Goal: Task Accomplishment & Management: Complete application form

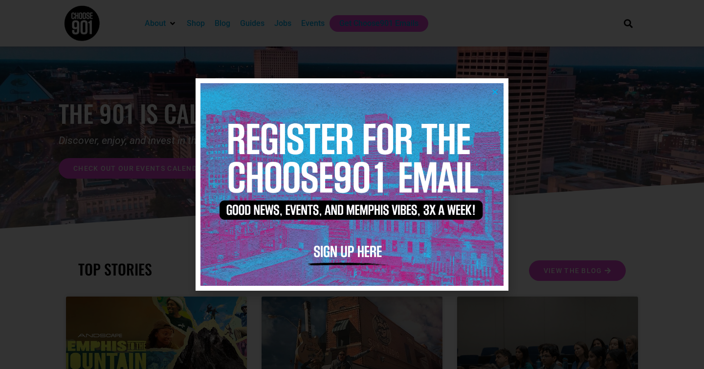
click at [356, 251] on img at bounding box center [351, 184] width 303 height 202
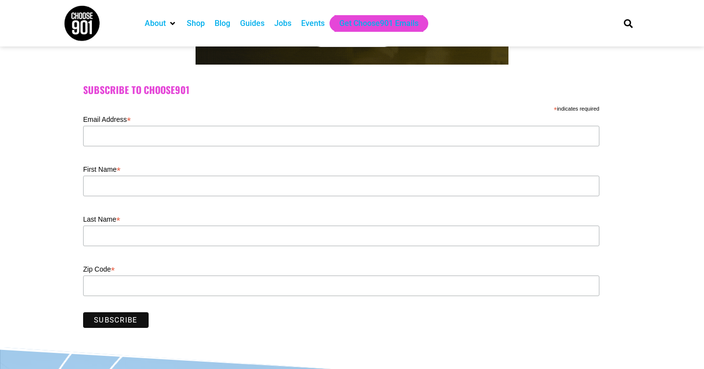
scroll to position [252, 0]
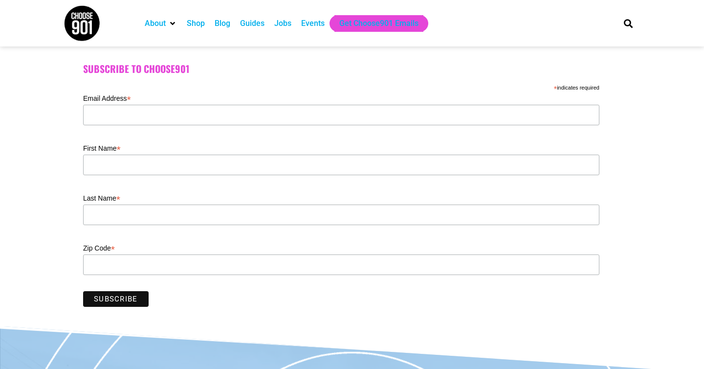
click at [284, 27] on div "Jobs" at bounding box center [282, 24] width 17 height 12
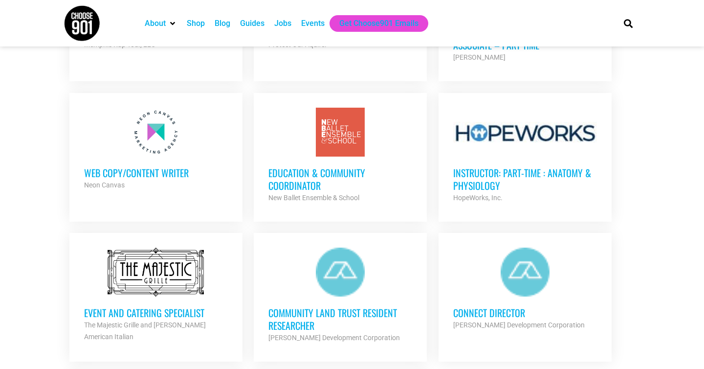
scroll to position [931, 0]
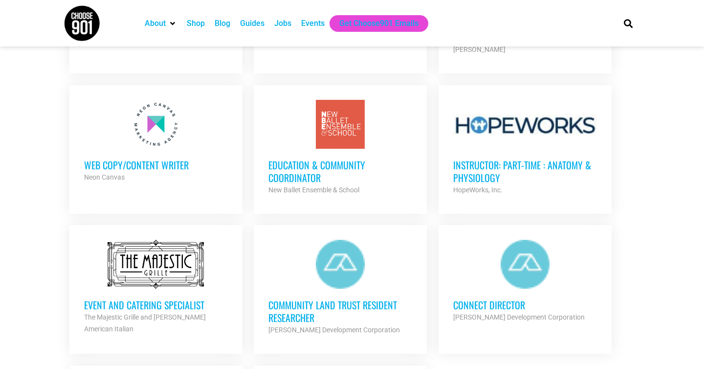
click at [325, 159] on h3 "Education & Community Coordinator" at bounding box center [340, 170] width 144 height 25
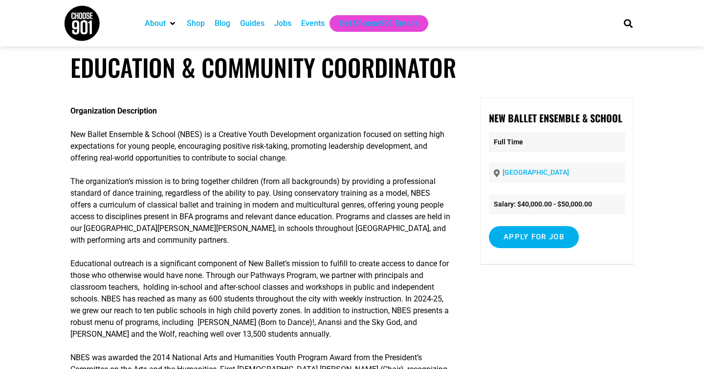
scroll to position [9, 0]
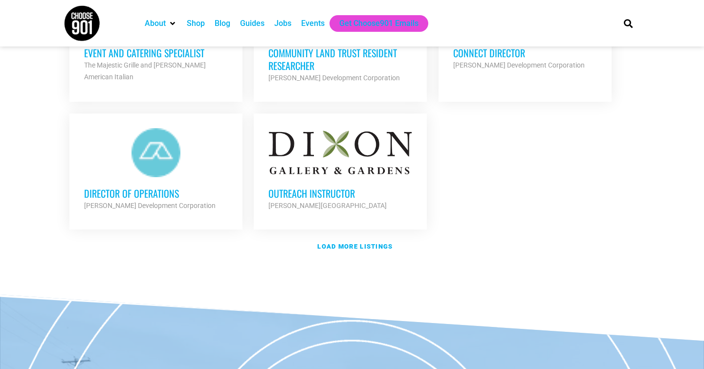
scroll to position [1183, 0]
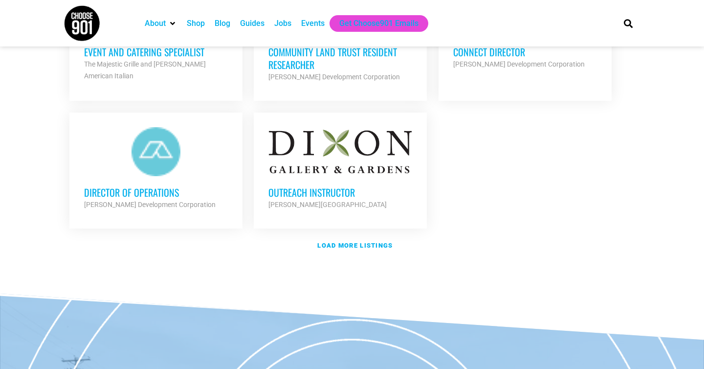
click at [166, 167] on div at bounding box center [156, 151] width 144 height 49
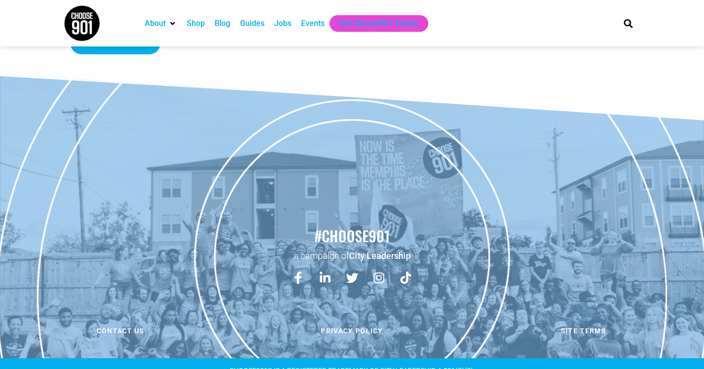
scroll to position [1093, 0]
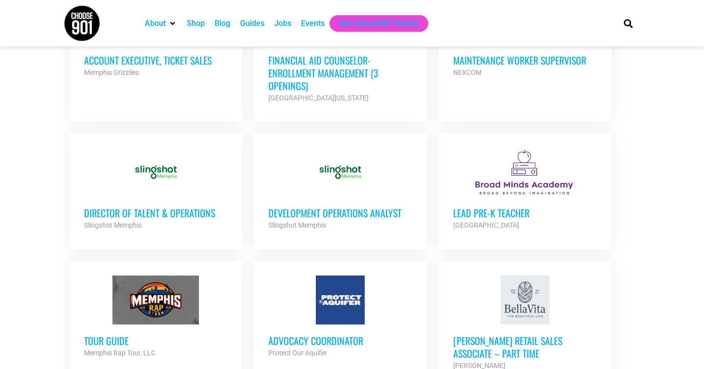
scroll to position [614, 0]
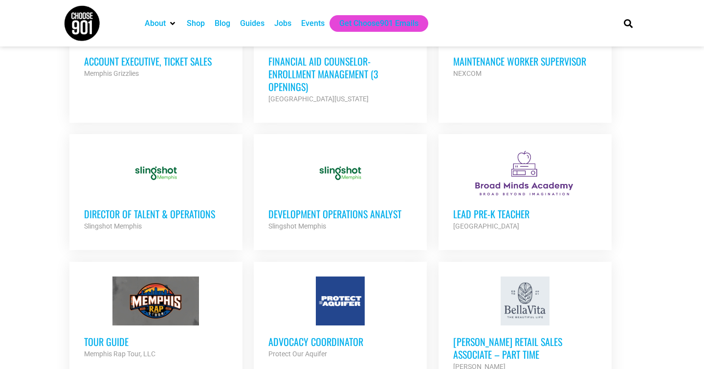
click at [327, 173] on div at bounding box center [340, 173] width 144 height 49
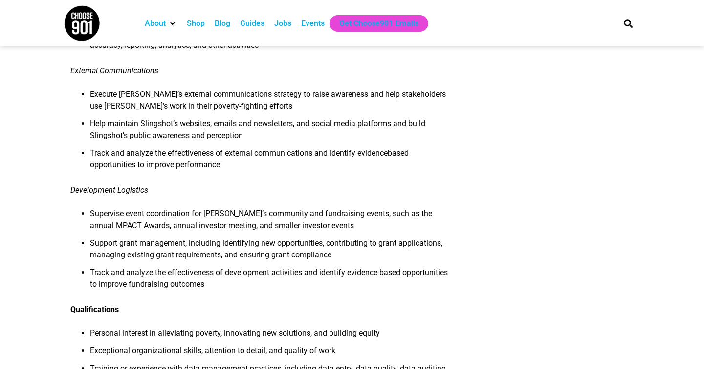
scroll to position [681, 0]
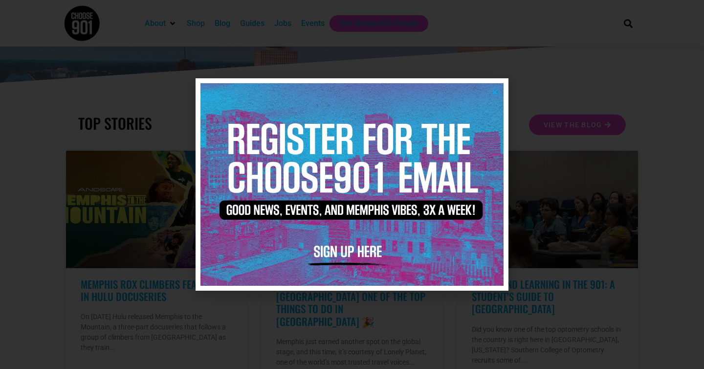
scroll to position [172, 0]
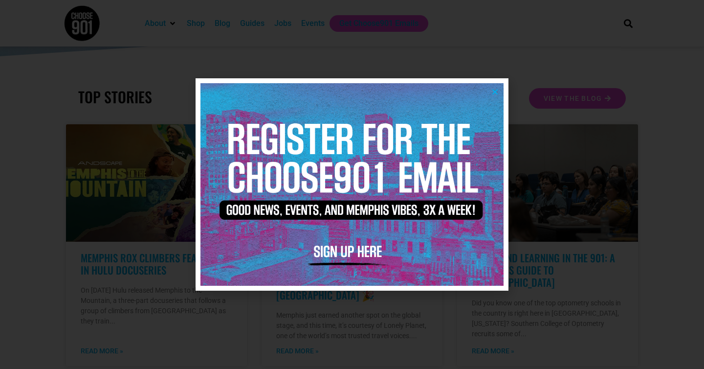
click at [494, 89] on icon "Close" at bounding box center [494, 91] width 7 height 7
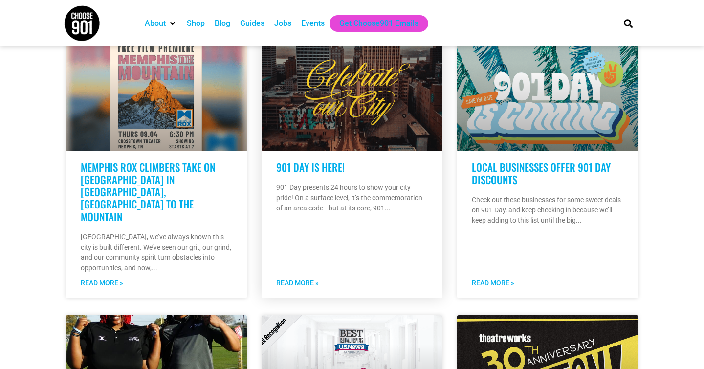
scroll to position [565, 0]
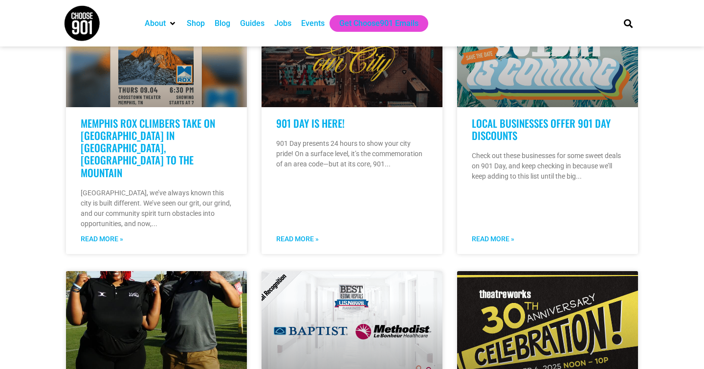
click at [288, 21] on div "Jobs" at bounding box center [282, 24] width 17 height 12
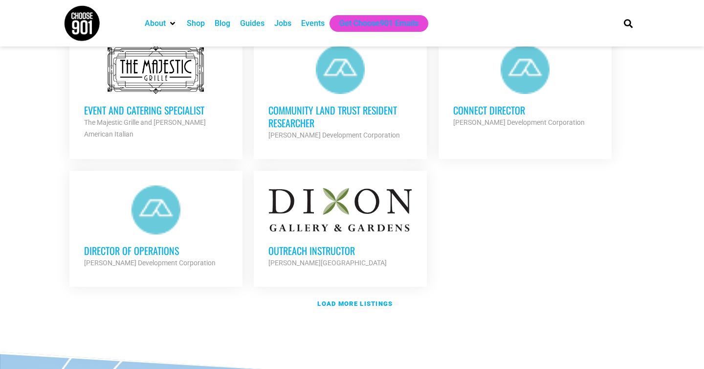
scroll to position [1146, 0]
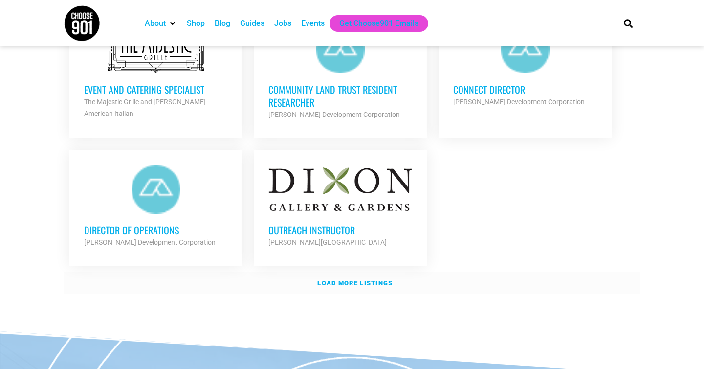
click at [331, 279] on strong "Load more listings" at bounding box center [354, 282] width 75 height 7
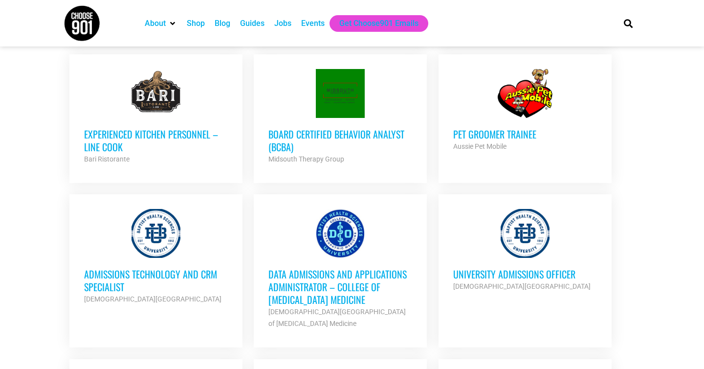
scroll to position [1525, 0]
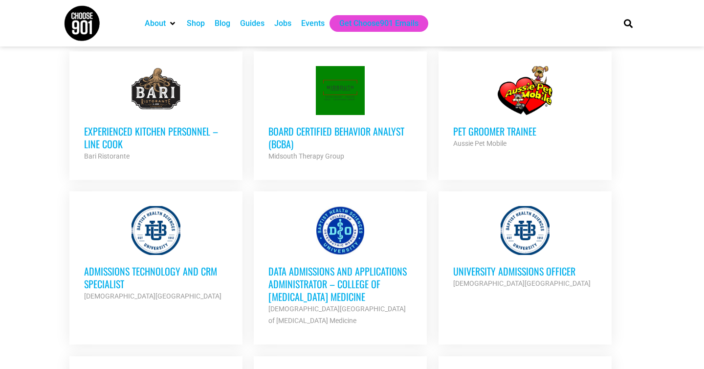
click at [468, 130] on h3 "Pet Groomer Trainee" at bounding box center [525, 131] width 144 height 13
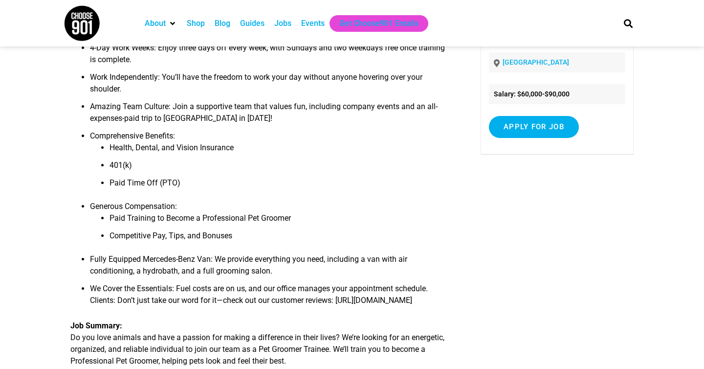
scroll to position [115, 0]
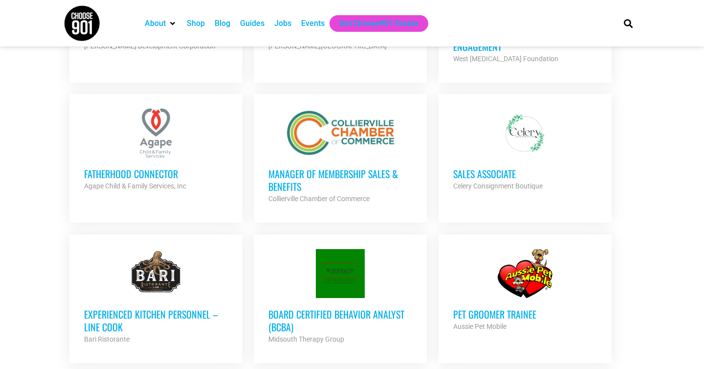
scroll to position [1336, 0]
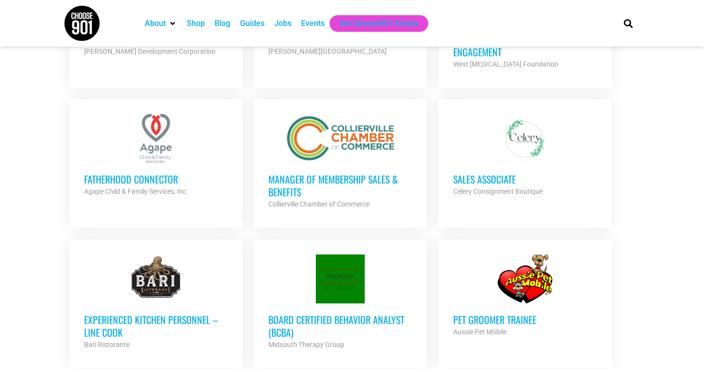
click at [320, 177] on h3 "Manager of Membership Sales & Benefits" at bounding box center [340, 185] width 144 height 25
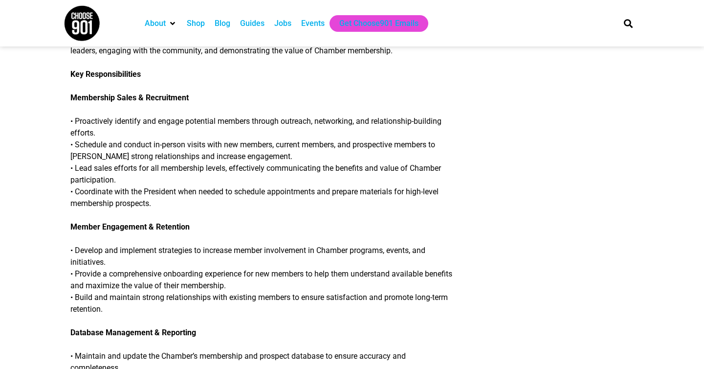
scroll to position [328, 0]
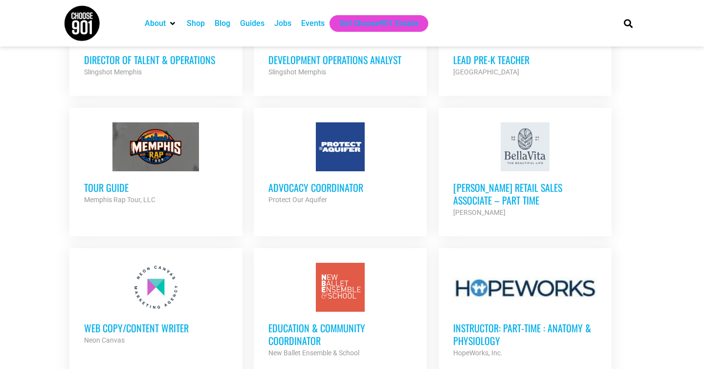
scroll to position [762, 0]
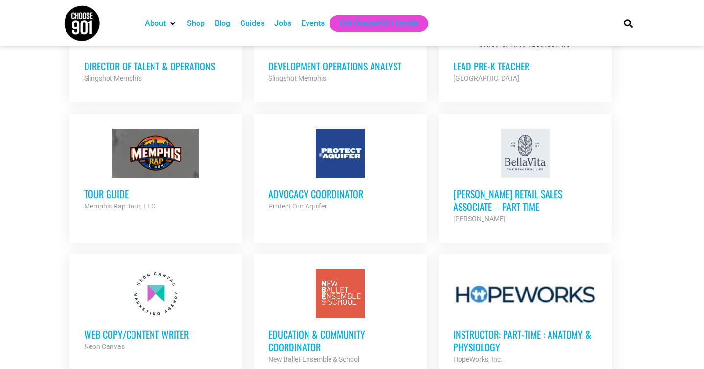
click at [163, 160] on div at bounding box center [156, 153] width 144 height 49
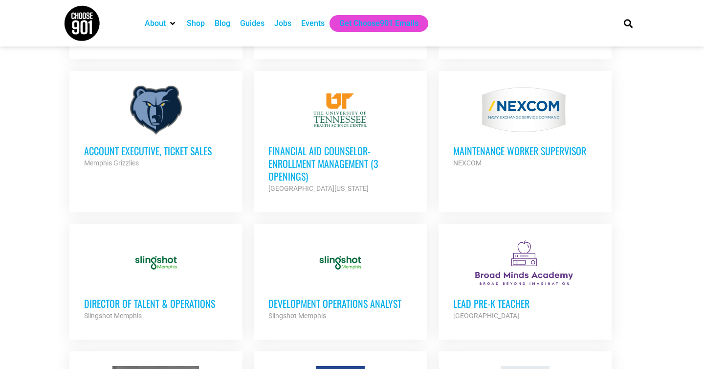
scroll to position [521, 0]
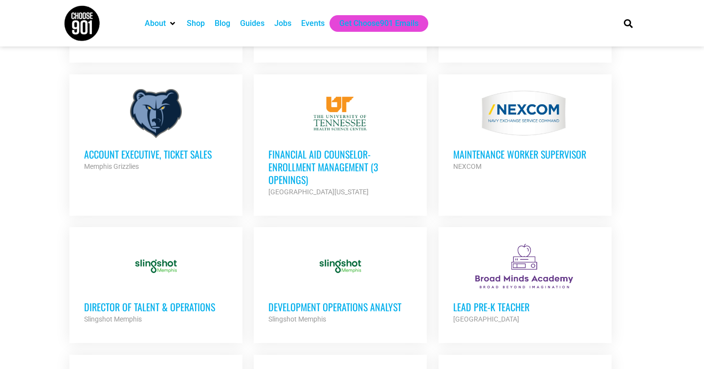
click at [166, 149] on h3 "Account Executive, Ticket Sales" at bounding box center [156, 154] width 144 height 13
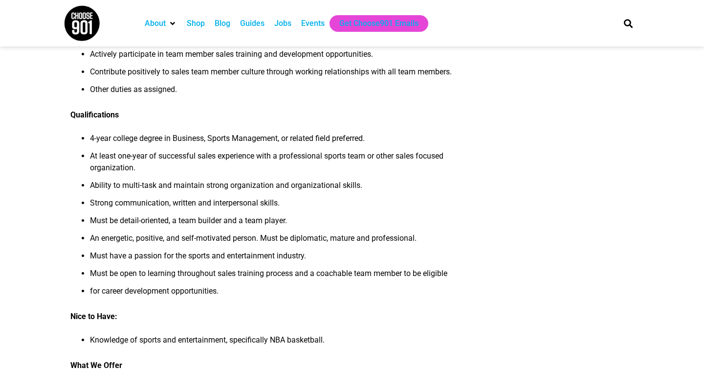
scroll to position [387, 0]
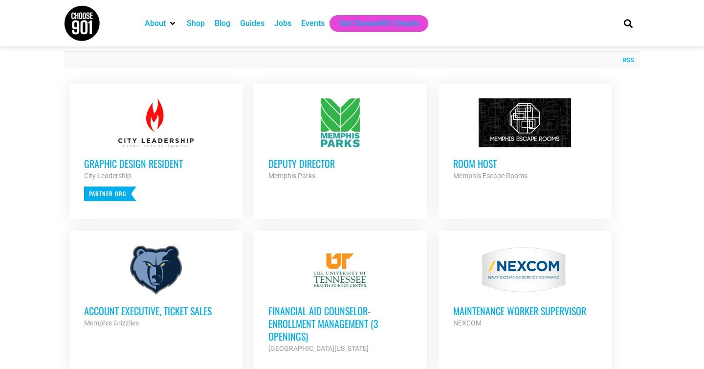
scroll to position [366, 0]
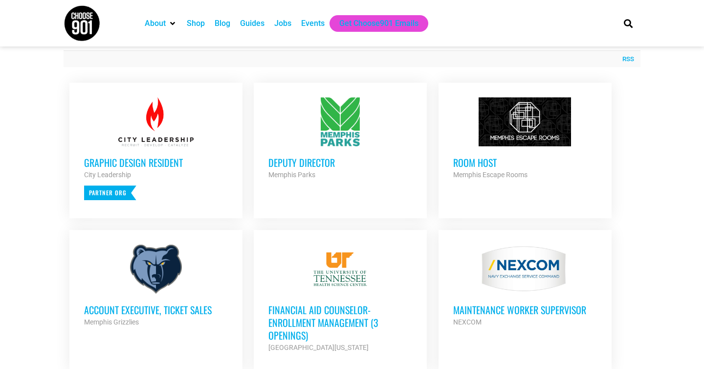
click at [466, 168] on h3 "Room Host" at bounding box center [525, 162] width 144 height 13
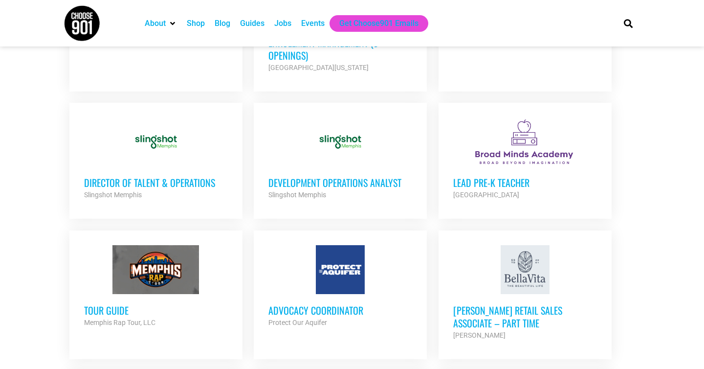
scroll to position [640, 0]
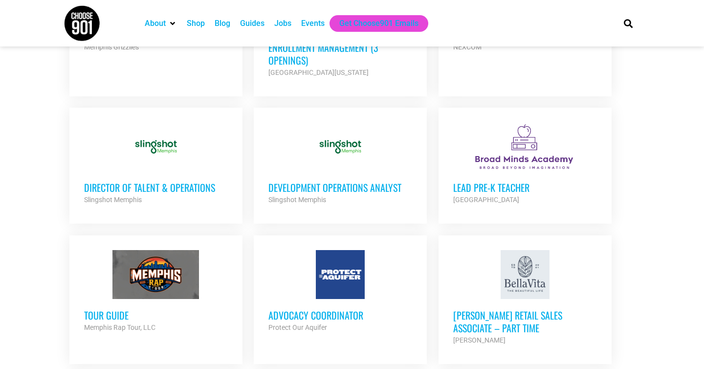
click at [176, 186] on h3 "Director of Talent & Operations" at bounding box center [156, 187] width 144 height 13
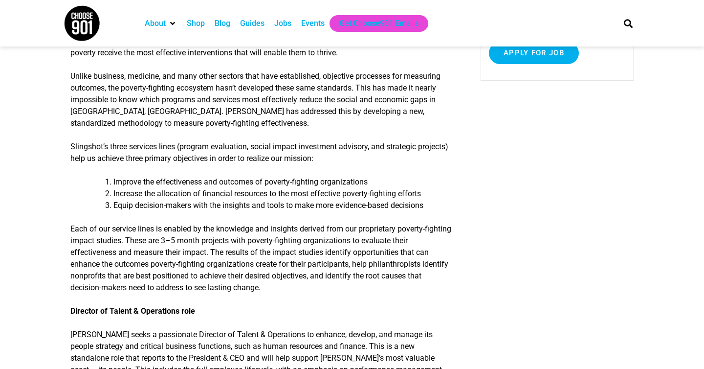
scroll to position [180, 0]
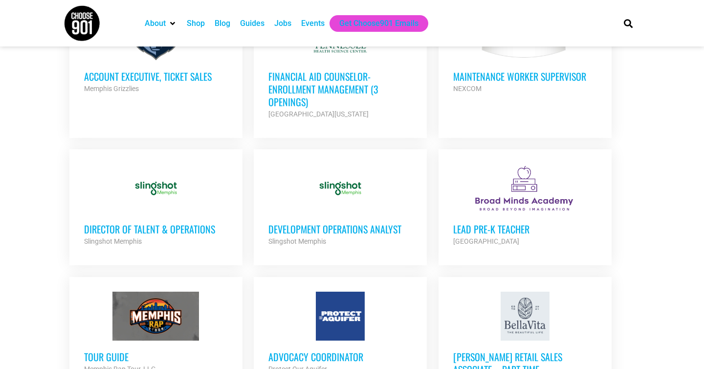
scroll to position [574, 0]
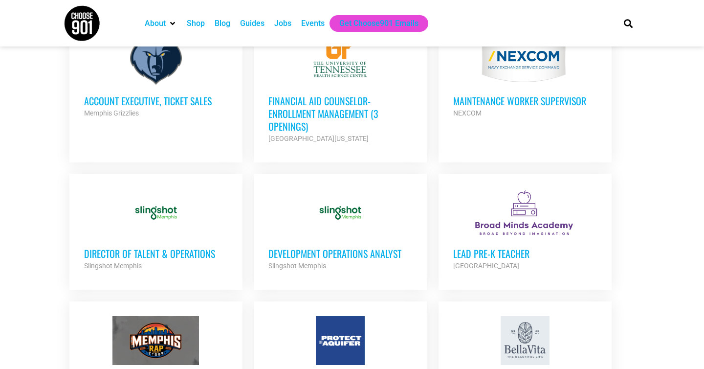
click at [289, 24] on div "Jobs" at bounding box center [282, 24] width 17 height 12
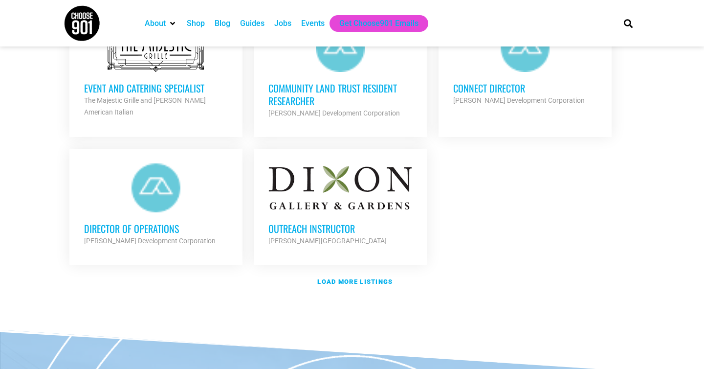
scroll to position [1157, 0]
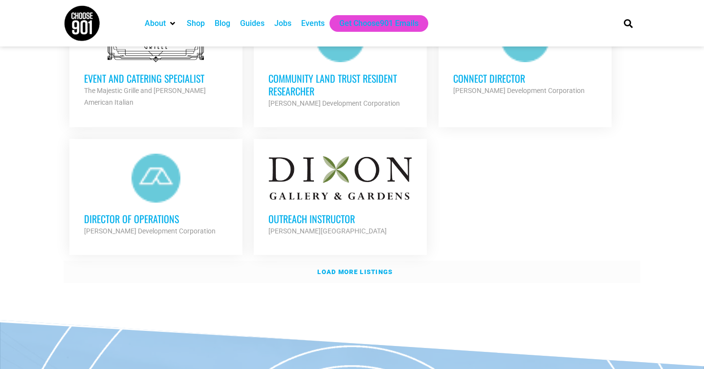
click at [350, 268] on strong "Load more listings" at bounding box center [354, 271] width 75 height 7
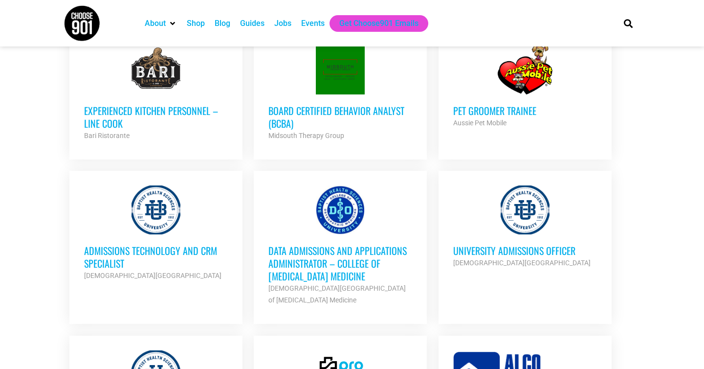
scroll to position [1601, 0]
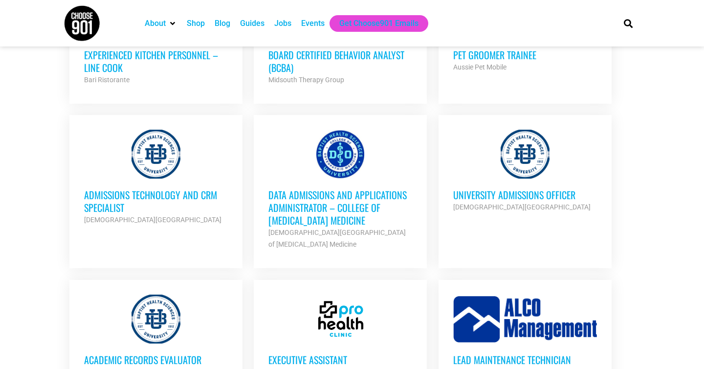
click at [505, 188] on h3 "University Admissions Officer" at bounding box center [525, 194] width 144 height 13
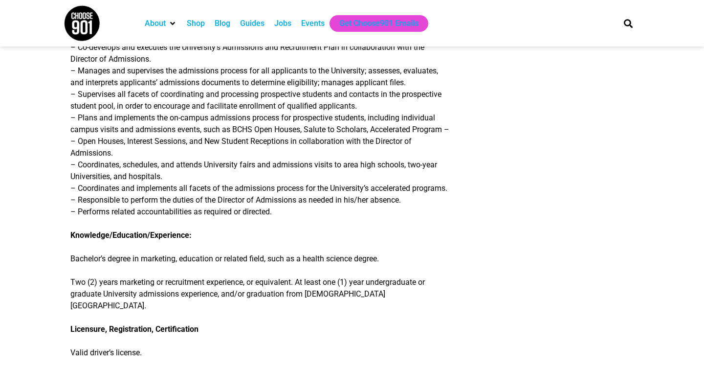
scroll to position [229, 0]
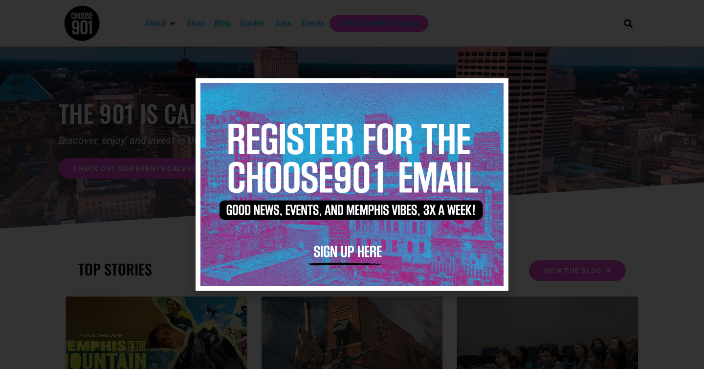
click at [494, 92] on icon "Close" at bounding box center [494, 91] width 7 height 7
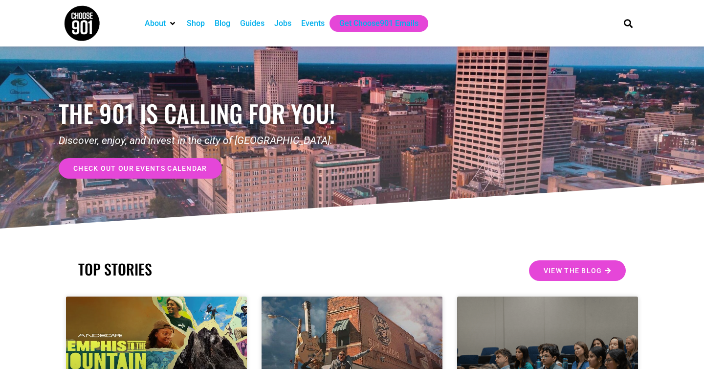
click at [286, 24] on div "Jobs" at bounding box center [282, 24] width 17 height 12
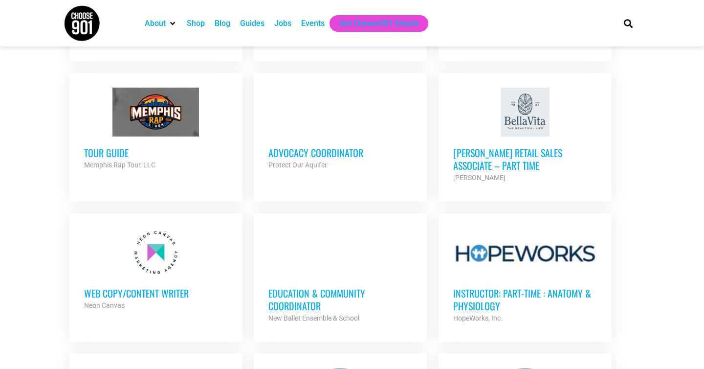
scroll to position [807, 0]
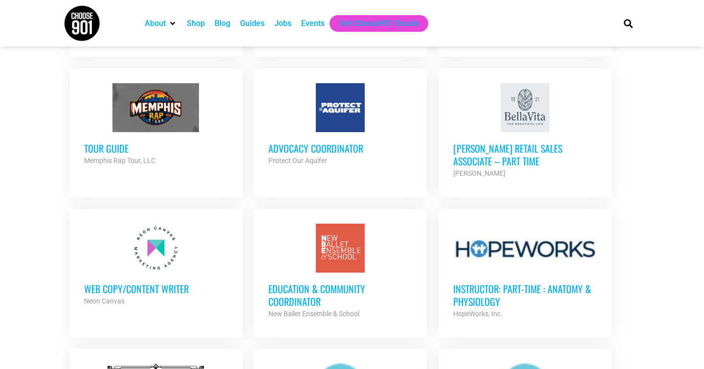
click at [327, 284] on h3 "Education & Community Coordinator" at bounding box center [340, 294] width 144 height 25
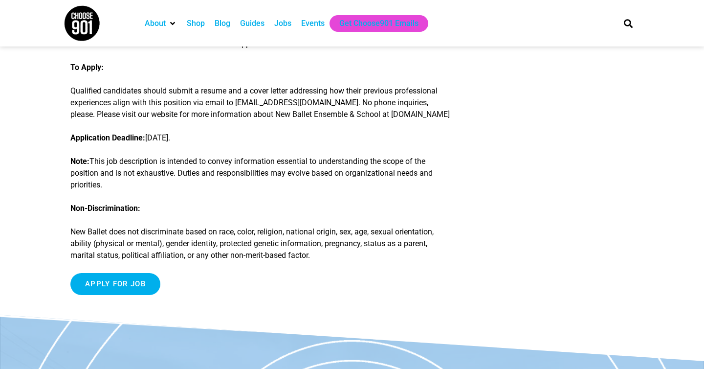
scroll to position [1340, 0]
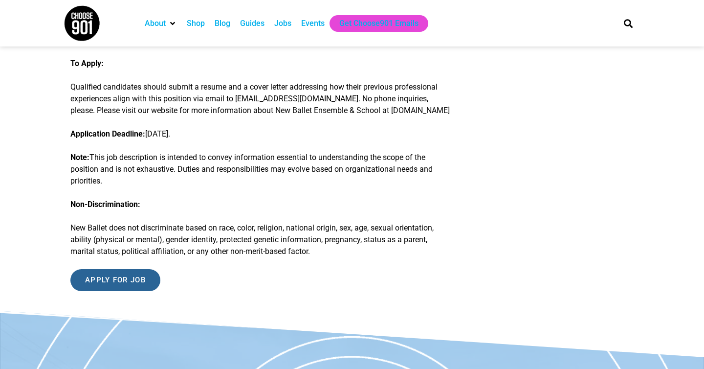
click at [136, 280] on input "Apply for job" at bounding box center [115, 280] width 90 height 22
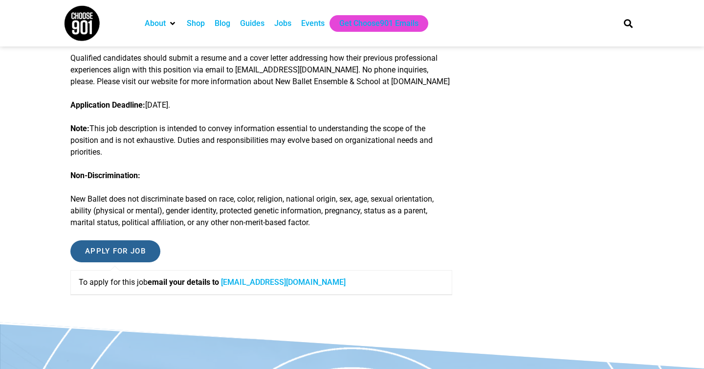
scroll to position [1370, 0]
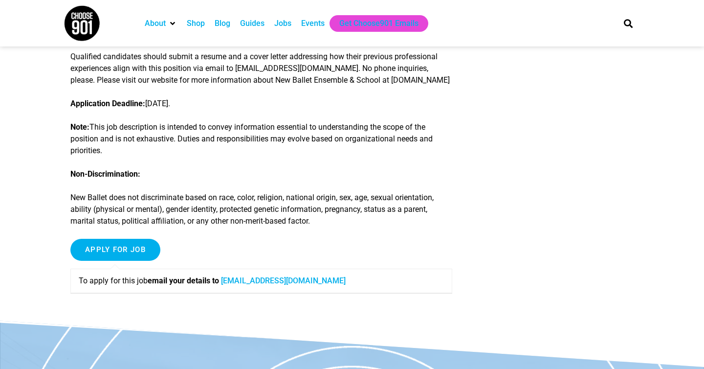
click at [240, 283] on link "[EMAIL_ADDRESS][DOMAIN_NAME]" at bounding box center [283, 280] width 125 height 9
